Goal: Task Accomplishment & Management: Complete application form

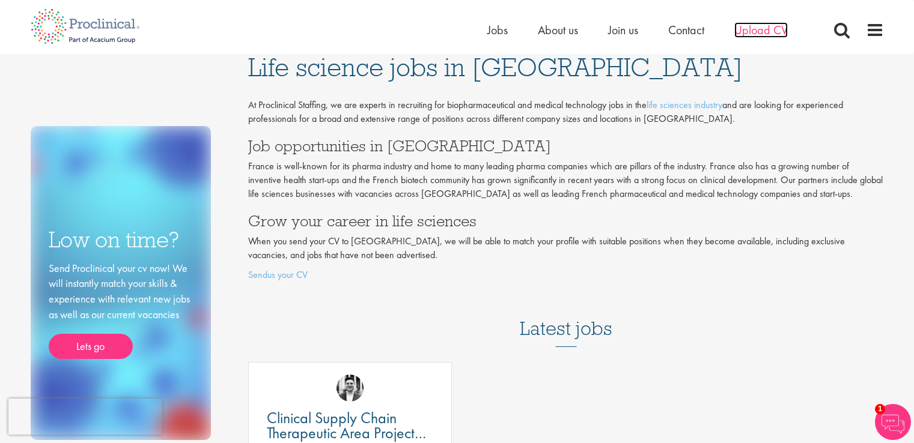
click at [762, 32] on span "Upload CV" at bounding box center [760, 30] width 53 height 16
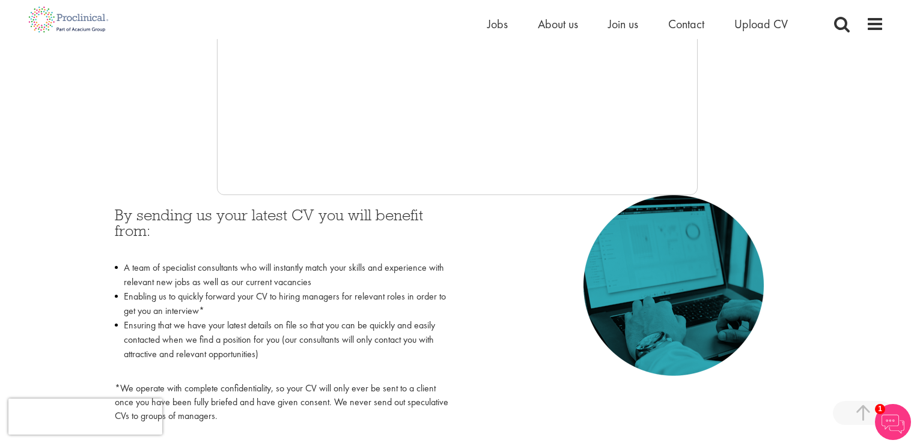
scroll to position [432, 0]
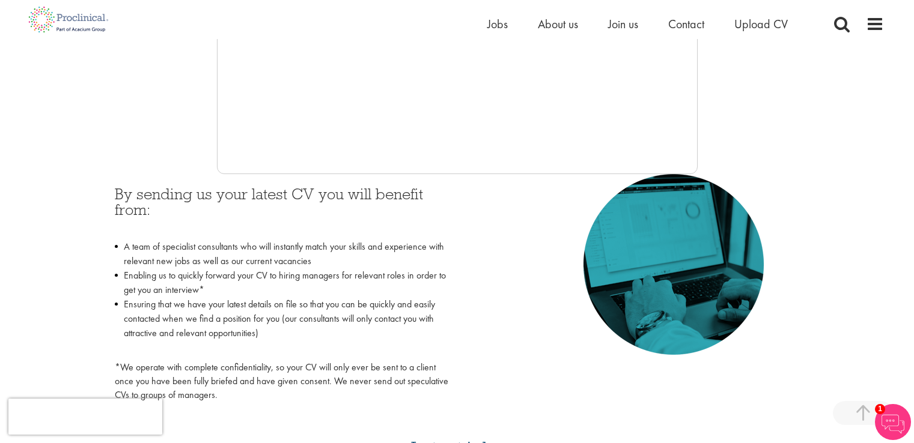
click at [748, 19] on span "Upload CV" at bounding box center [760, 24] width 53 height 16
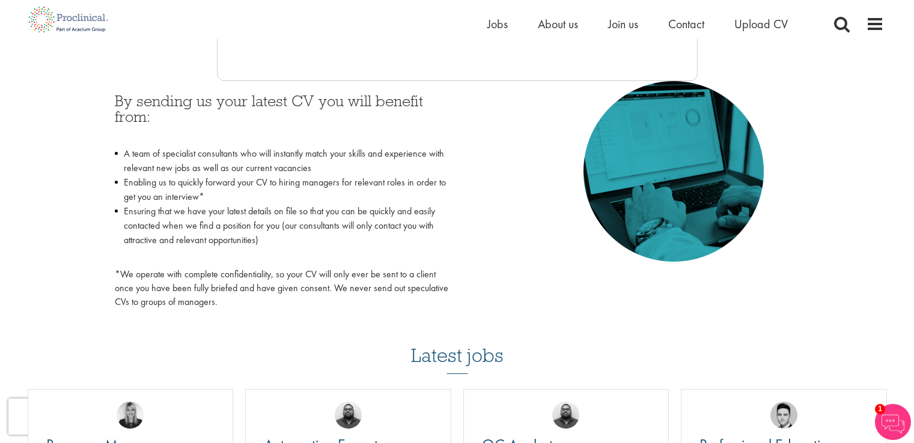
scroll to position [432, 0]
